Goal: Task Accomplishment & Management: Complete application form

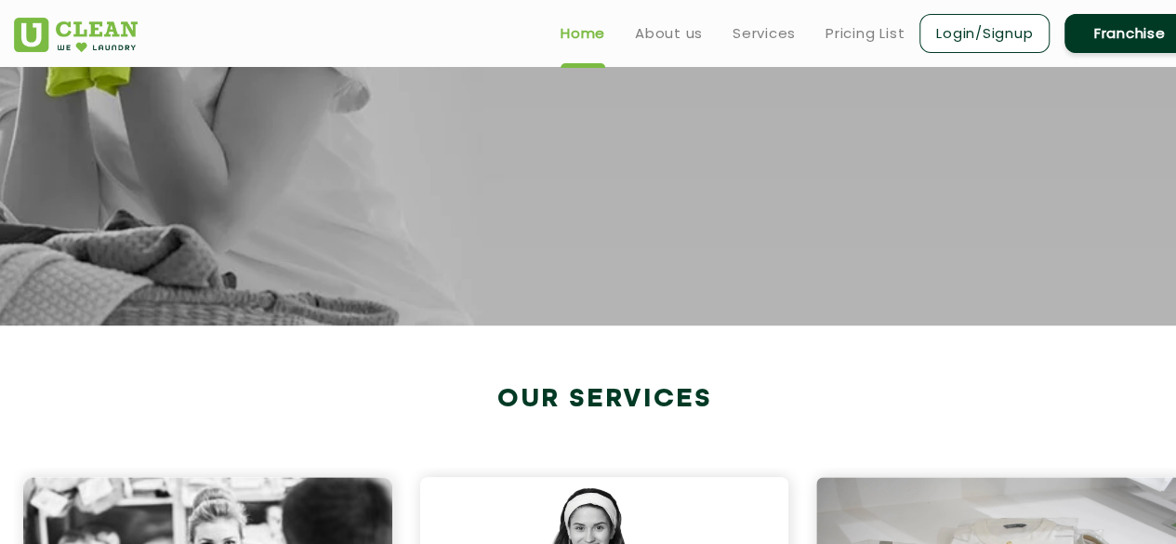
scroll to position [372, 0]
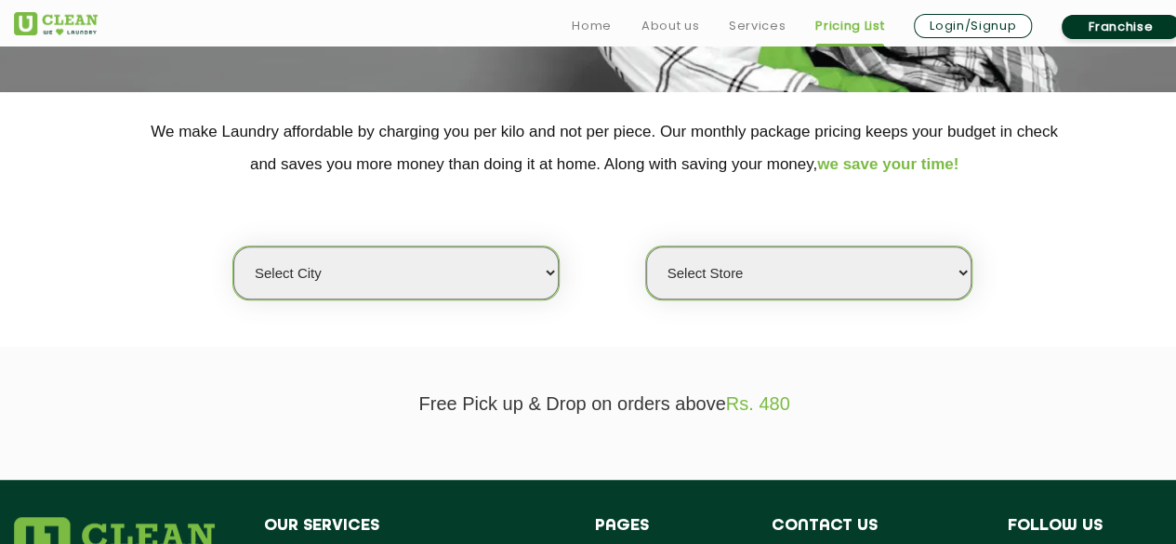
scroll to position [372, 0]
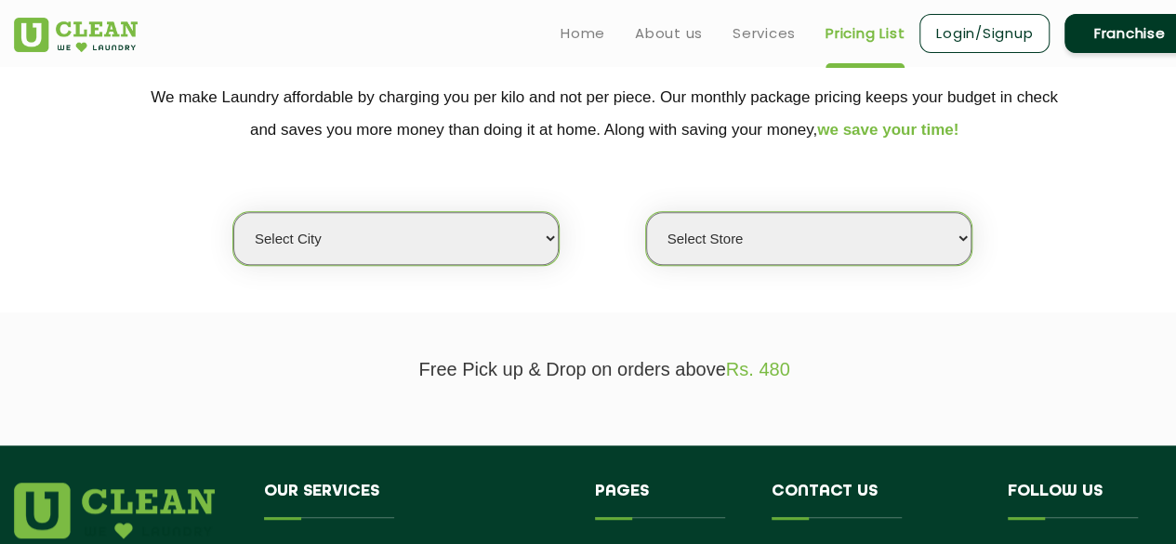
click at [548, 233] on select "Select city" at bounding box center [395, 238] width 325 height 53
click at [233, 212] on select "Select city" at bounding box center [395, 238] width 325 height 53
click at [543, 230] on select "Select city" at bounding box center [395, 238] width 325 height 53
click at [734, 232] on select "Select Store" at bounding box center [808, 238] width 325 height 53
click at [919, 312] on section "Free Pick up & Drop on orders above Rs. 480" at bounding box center [588, 378] width 1176 height 133
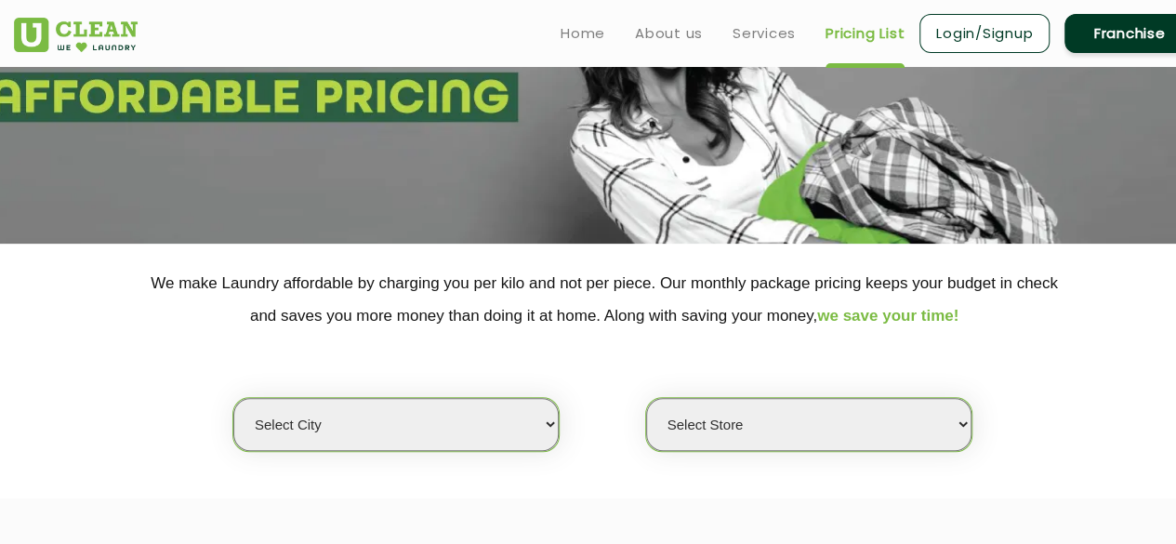
scroll to position [0, 0]
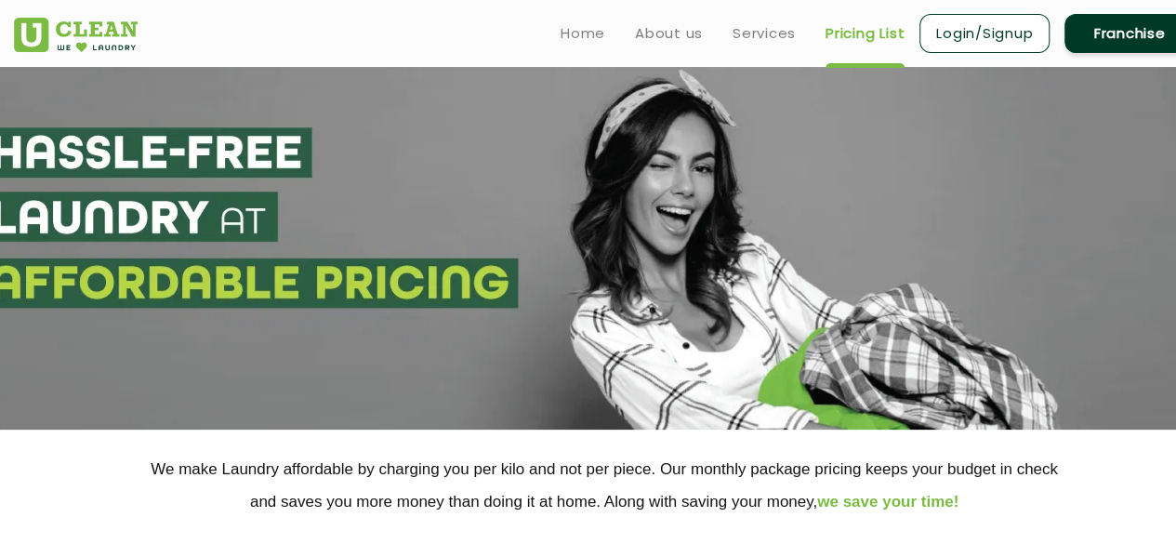
click at [1114, 31] on link "Franchise" at bounding box center [1129, 33] width 130 height 39
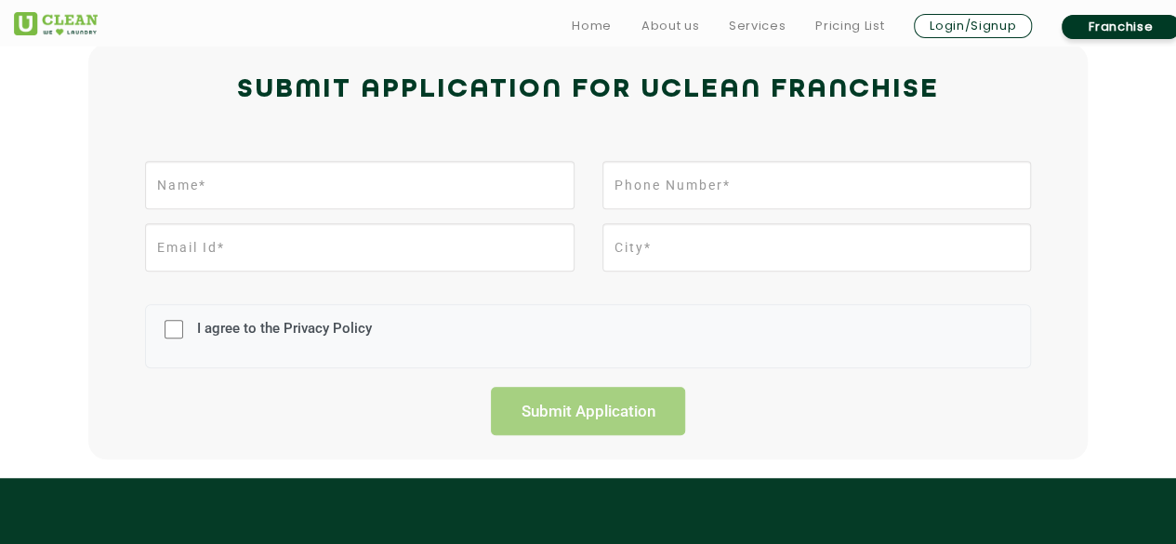
scroll to position [465, 0]
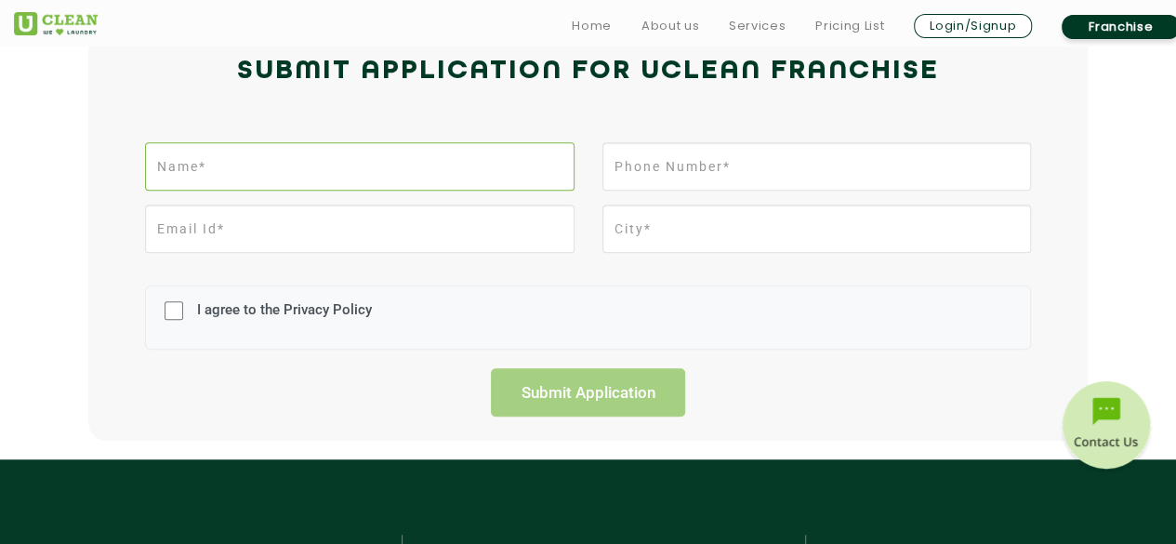
click at [446, 171] on input "text" at bounding box center [359, 166] width 429 height 48
type input "Somnath"
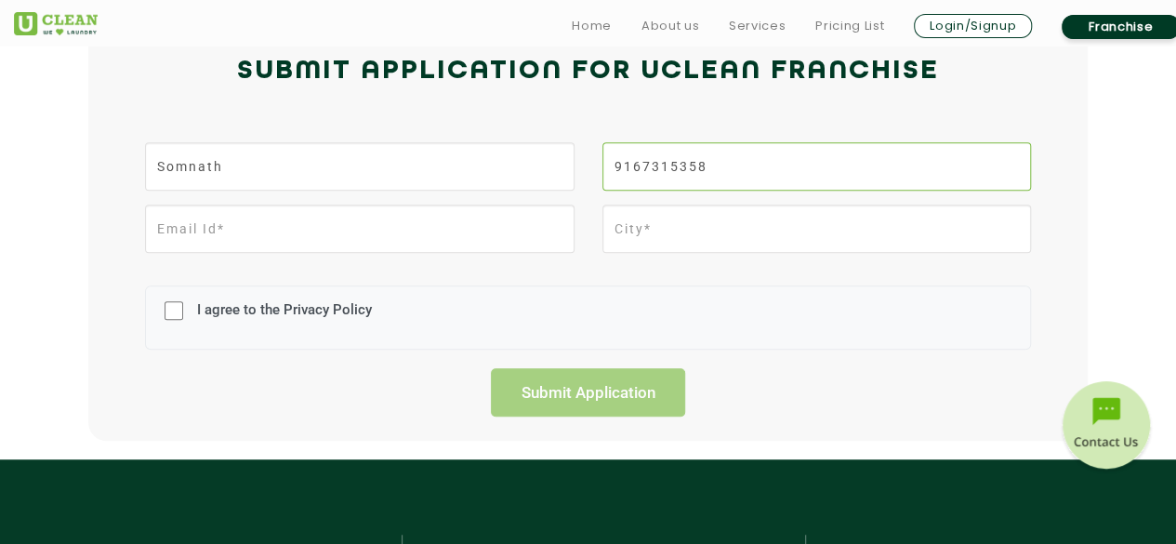
type input "9167315358"
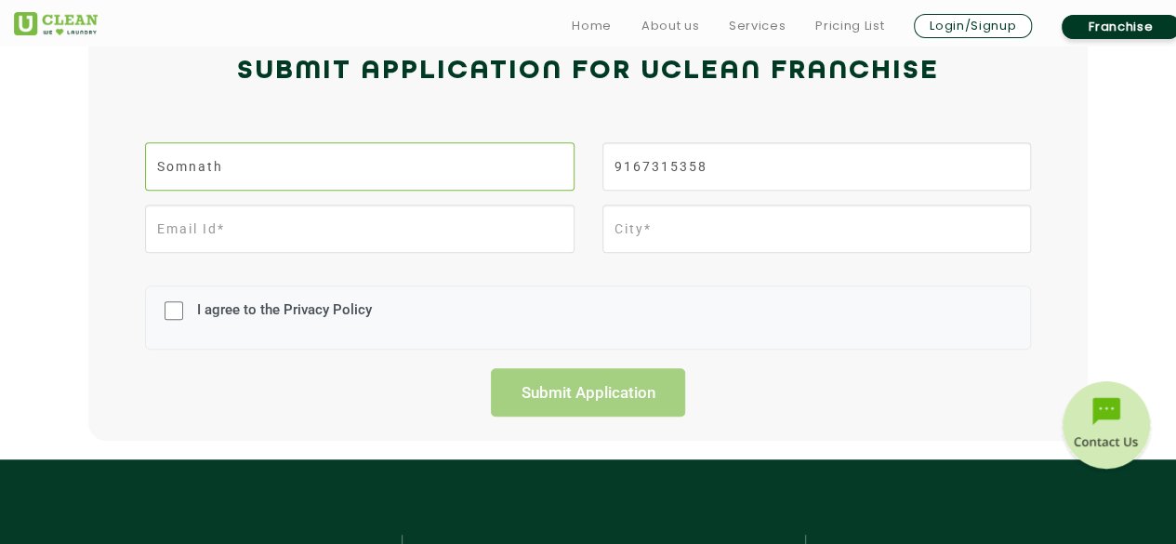
click at [318, 161] on input "Somnath" at bounding box center [359, 166] width 429 height 48
type input "[PERSON_NAME]"
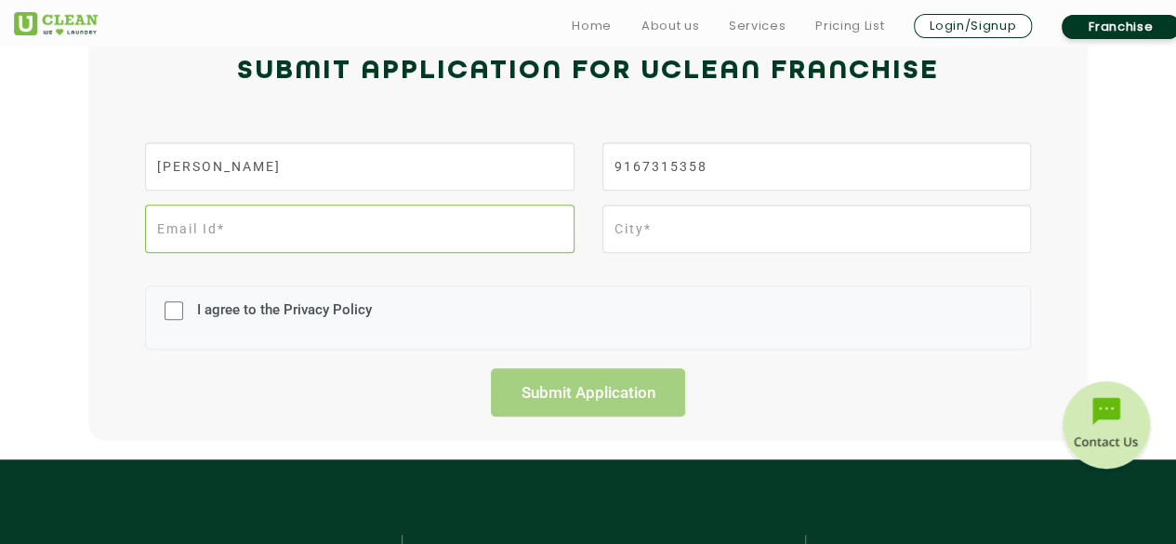
click at [279, 224] on input "email" at bounding box center [359, 228] width 429 height 48
type input "[EMAIL_ADDRESS][DOMAIN_NAME]"
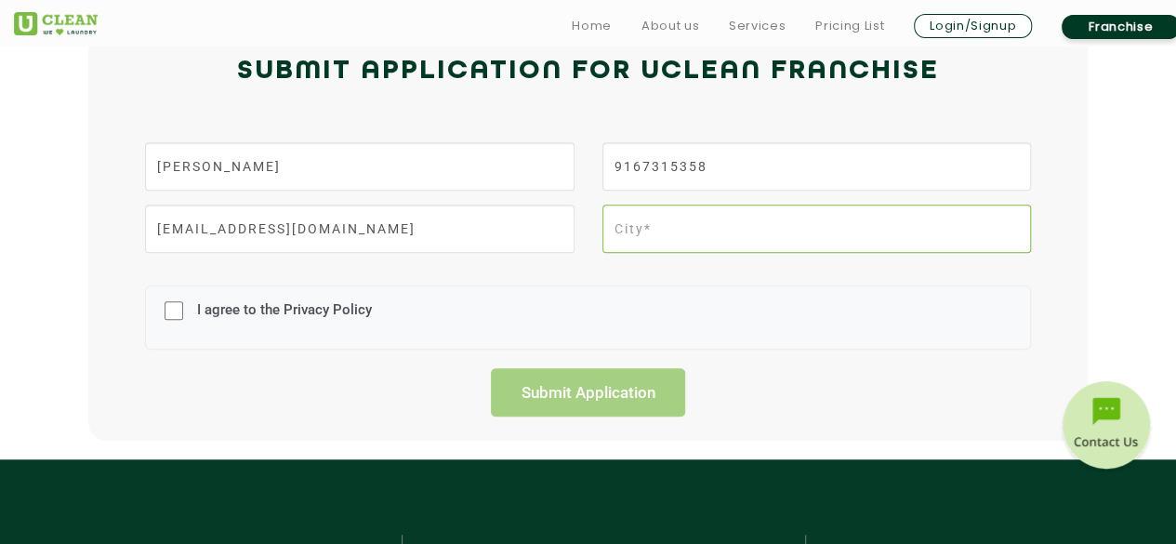
click at [653, 231] on input "text" at bounding box center [816, 228] width 429 height 48
type input "Kalyan"
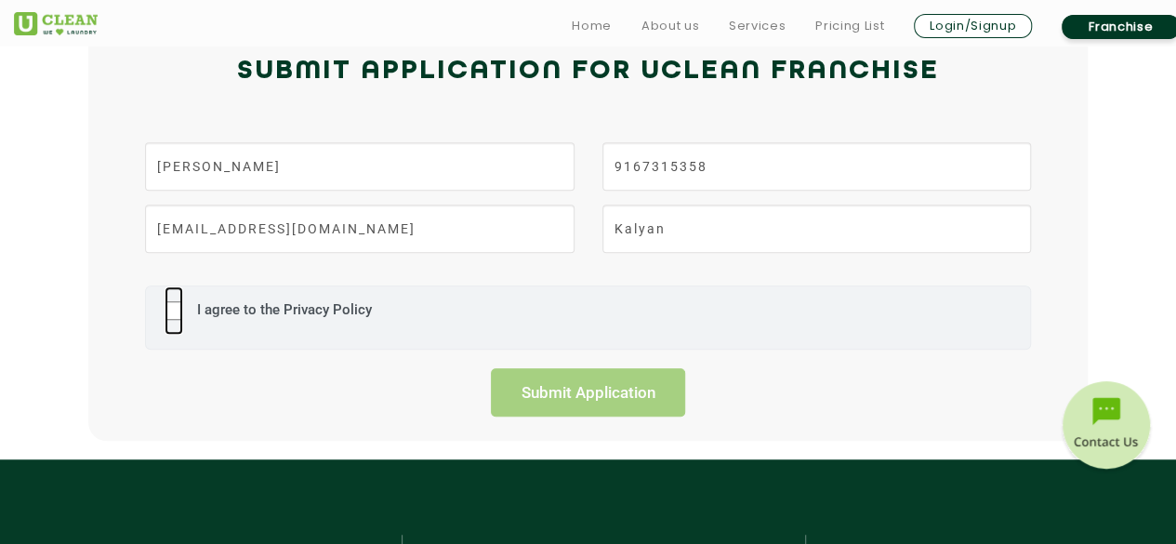
click at [173, 308] on input "I agree to the Privacy Policy" at bounding box center [174, 310] width 19 height 48
checkbox input "true"
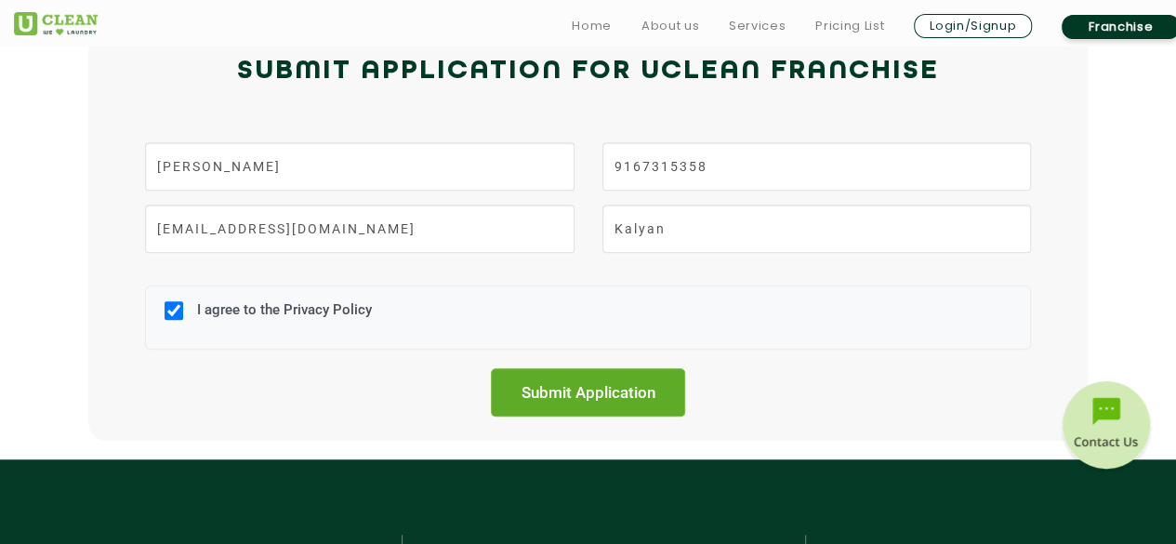
click at [559, 385] on input "Submit Application" at bounding box center [588, 392] width 195 height 48
click at [585, 389] on input "Submit Application" at bounding box center [588, 392] width 195 height 48
click at [578, 395] on input "Submit Application" at bounding box center [588, 392] width 195 height 48
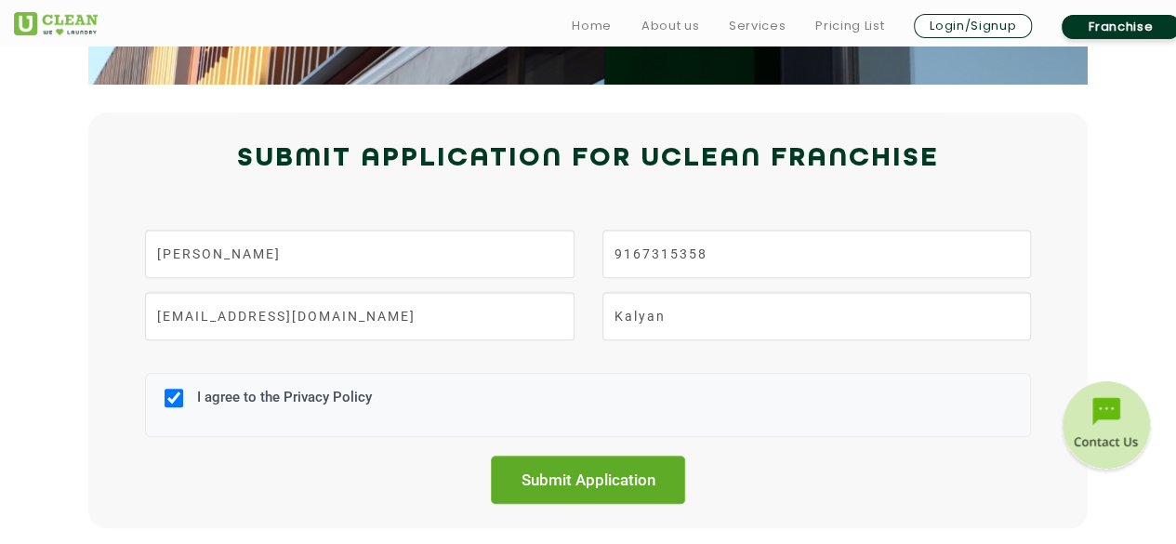
scroll to position [558, 0]
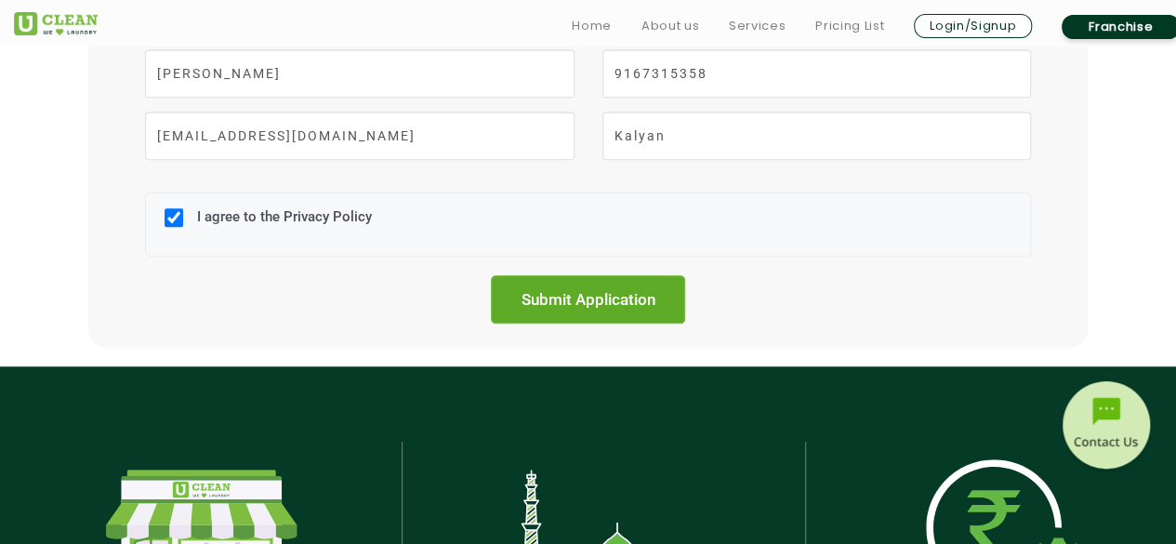
click at [594, 297] on input "Submit Application" at bounding box center [588, 299] width 195 height 48
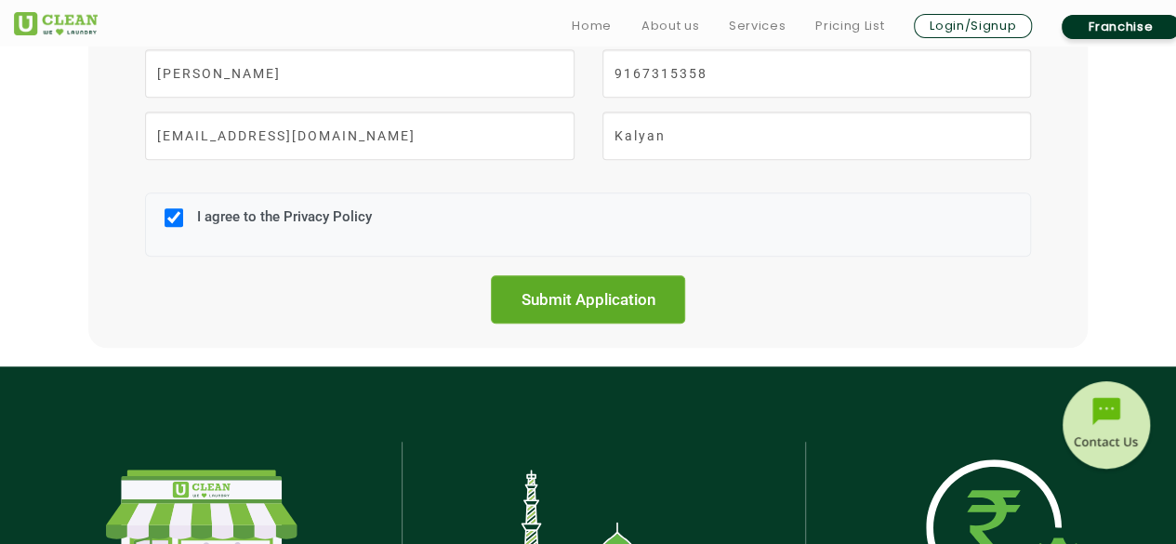
drag, startPoint x: 593, startPoint y: 306, endPoint x: 679, endPoint y: 233, distance: 112.8
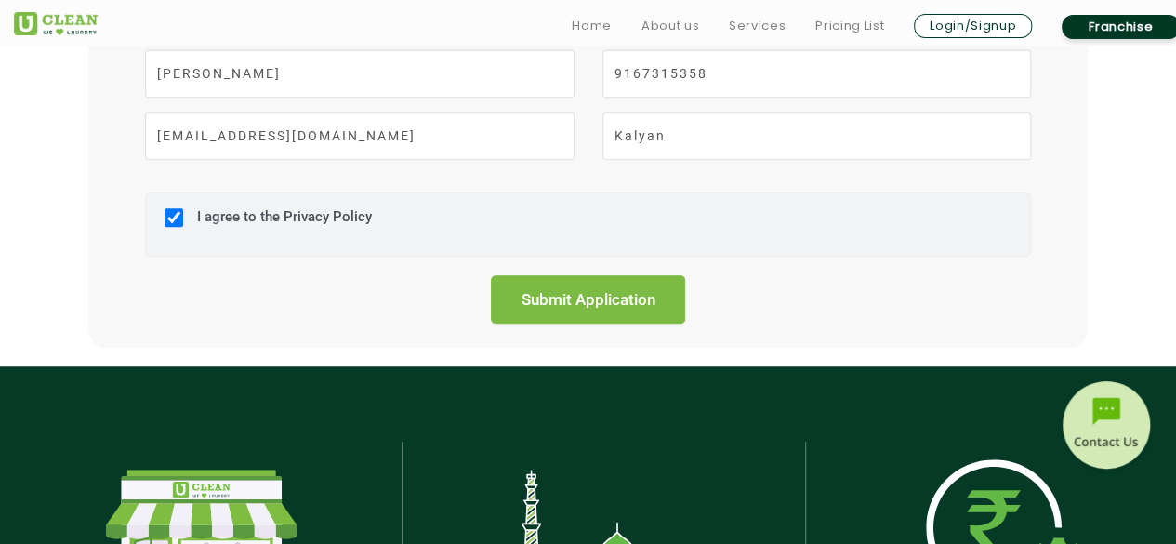
click at [592, 306] on input "Submit Application" at bounding box center [588, 299] width 195 height 48
click at [833, 25] on link "Pricing List" at bounding box center [849, 26] width 69 height 22
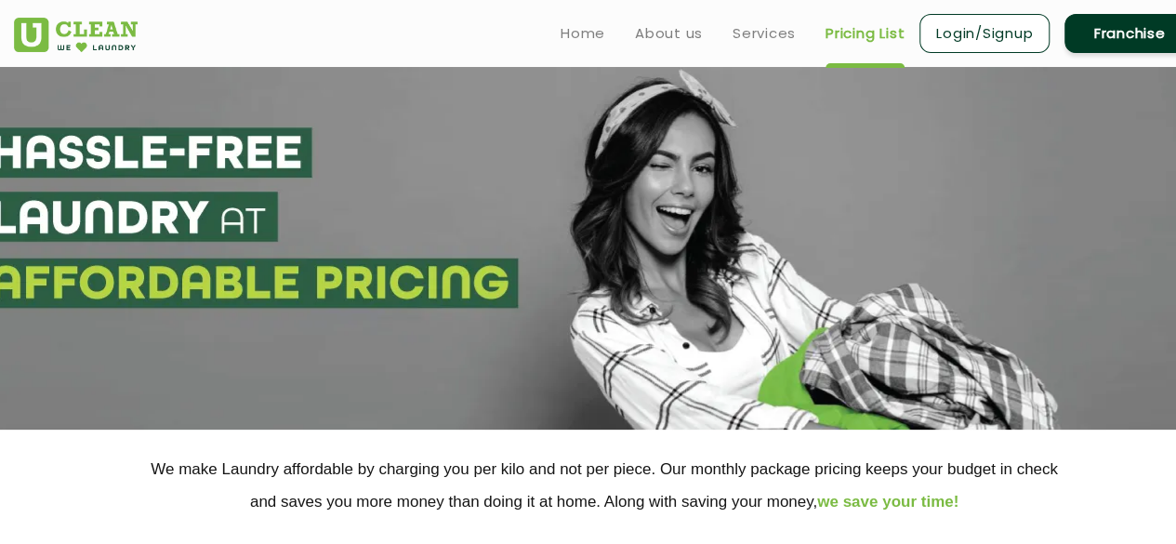
click at [1004, 41] on link "Login/Signup" at bounding box center [984, 33] width 130 height 39
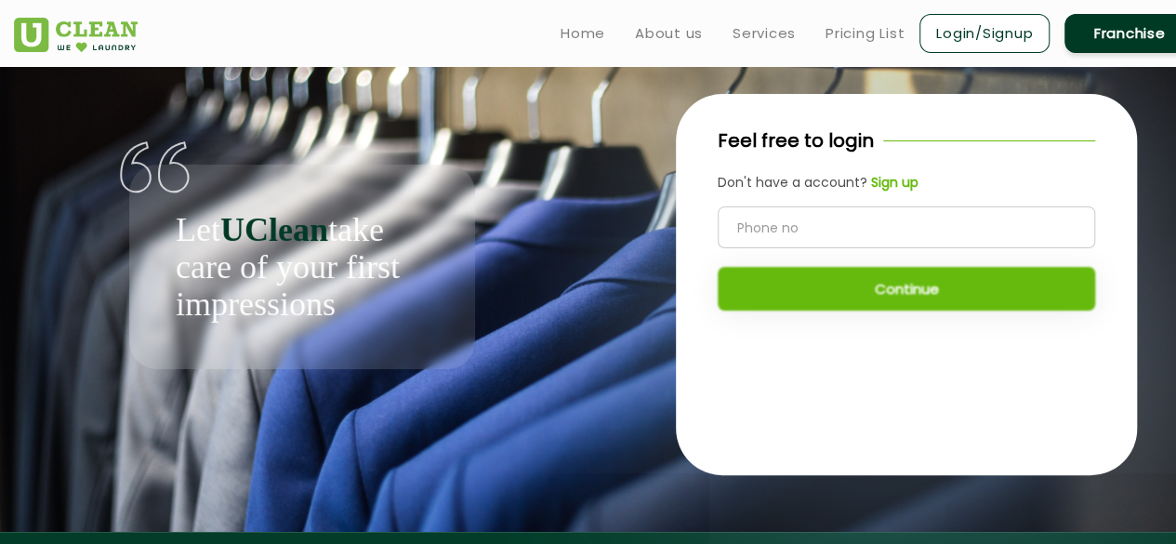
click at [886, 181] on b "Sign up" at bounding box center [894, 182] width 47 height 19
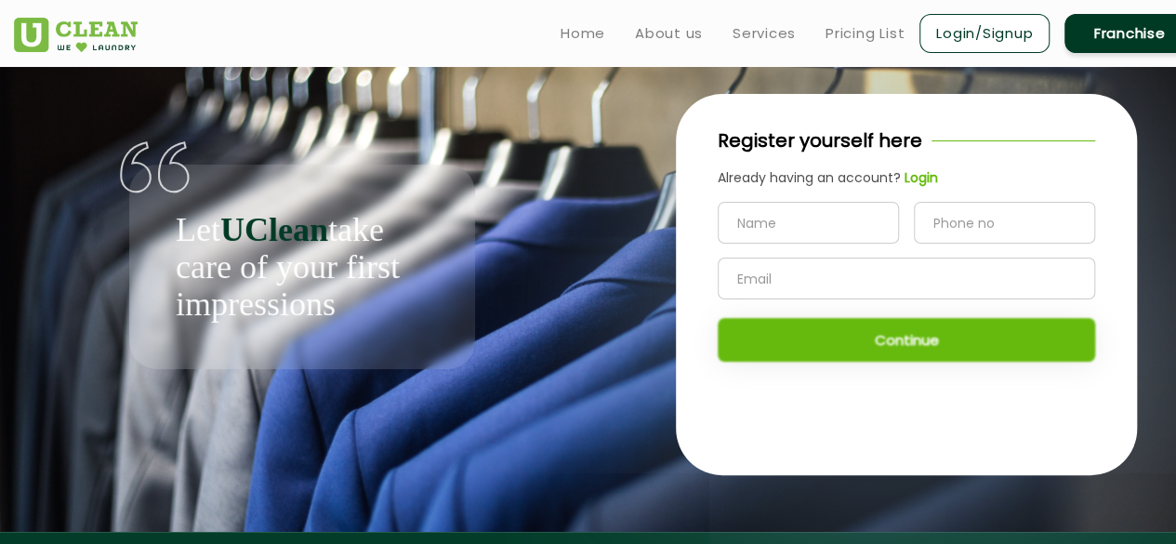
click at [44, 31] on img at bounding box center [76, 35] width 124 height 34
click at [851, 34] on link "Pricing List" at bounding box center [864, 33] width 79 height 22
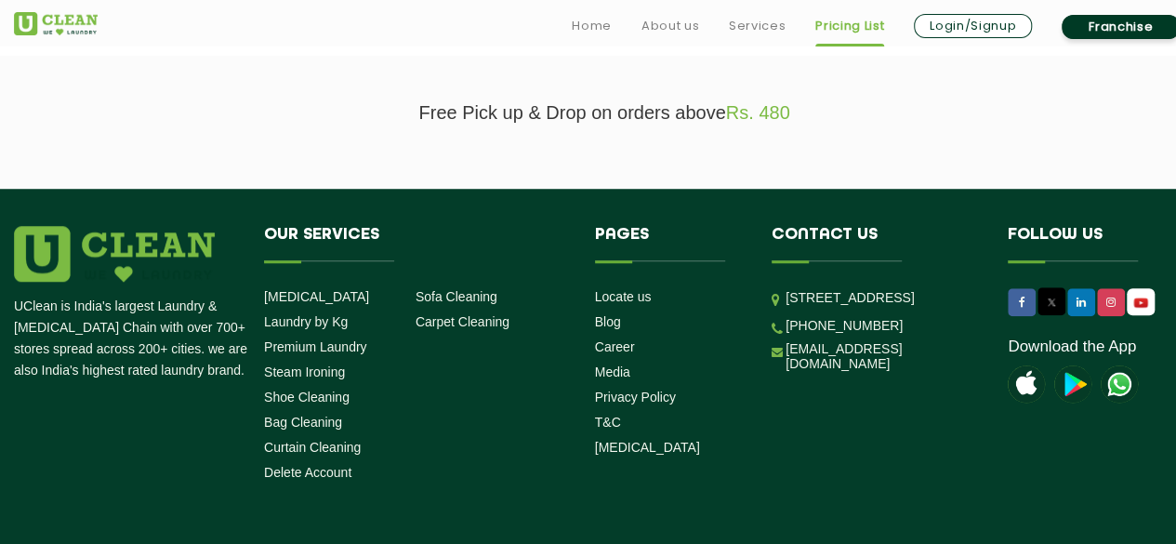
scroll to position [718, 0]
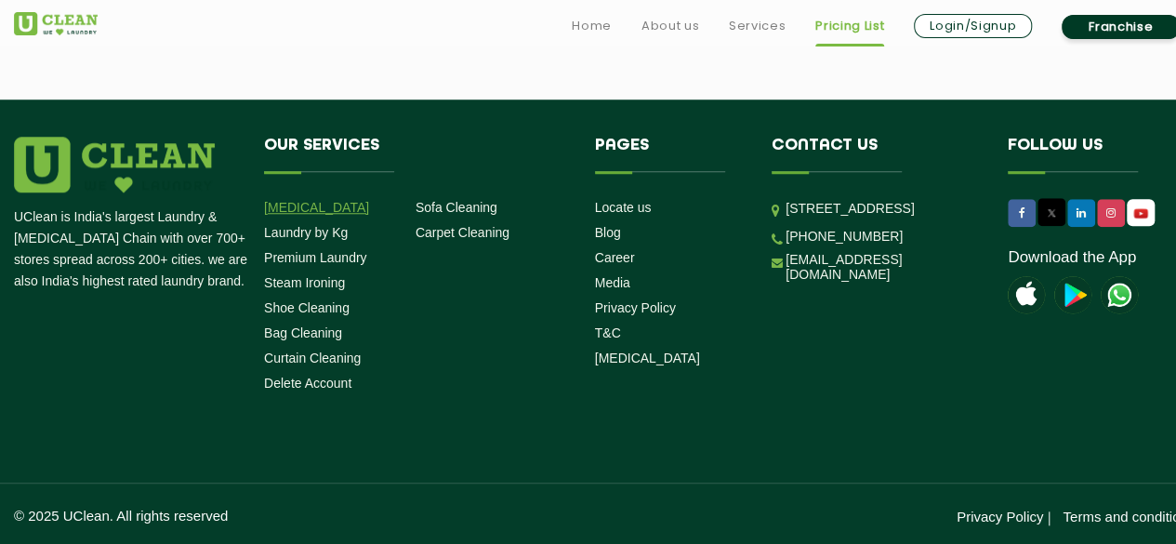
click at [313, 205] on link "[MEDICAL_DATA]" at bounding box center [316, 207] width 105 height 15
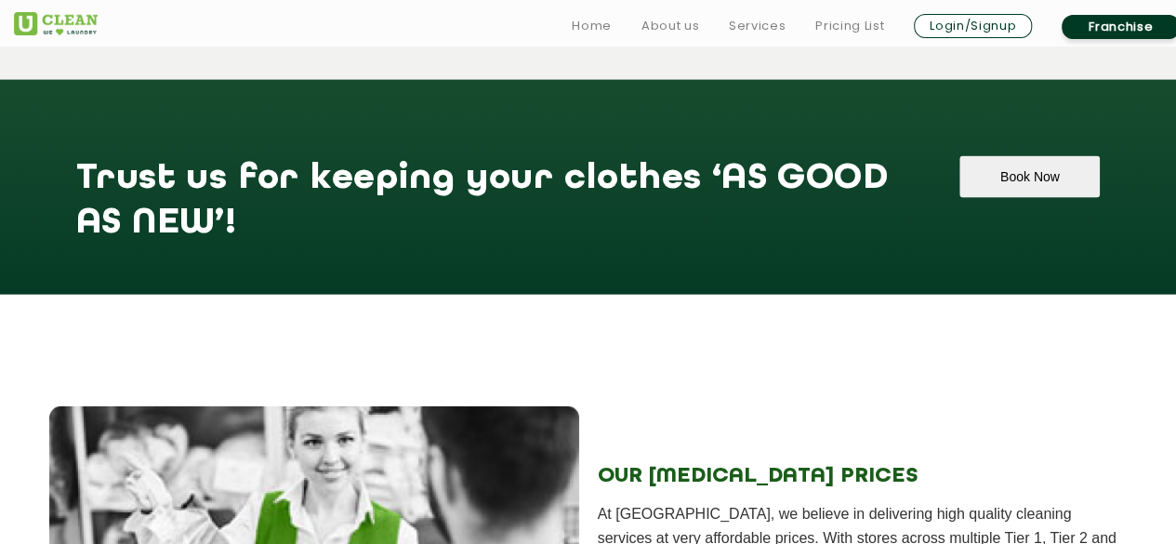
scroll to position [2138, 0]
